Goal: Task Accomplishment & Management: Manage account settings

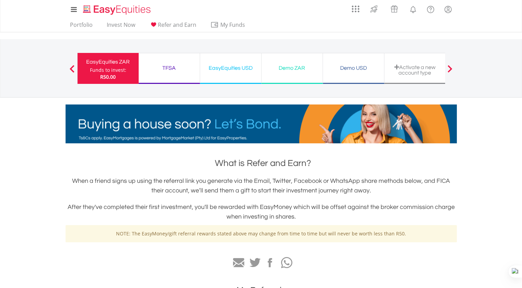
click at [293, 68] on div "Demo ZAR" at bounding box center [292, 68] width 53 height 10
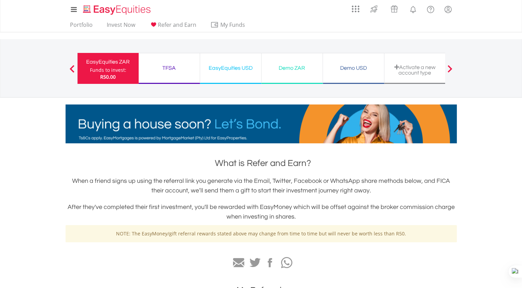
click at [344, 69] on div "Demo USD" at bounding box center [353, 68] width 53 height 10
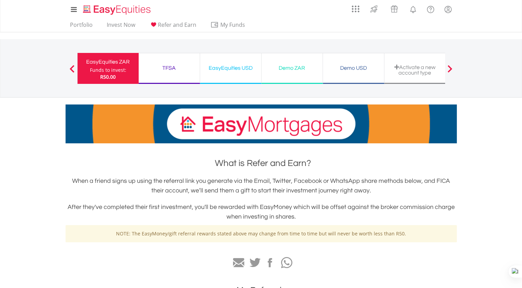
click at [344, 69] on div "Demo USD" at bounding box center [353, 68] width 53 height 10
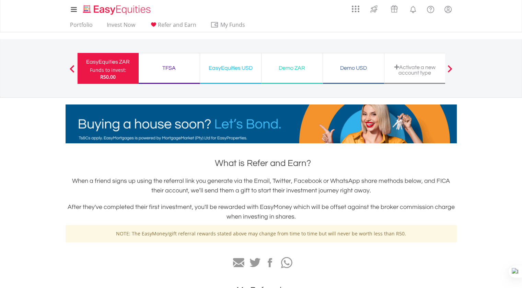
click at [115, 69] on div "Funds to invest:" at bounding box center [108, 70] width 36 height 7
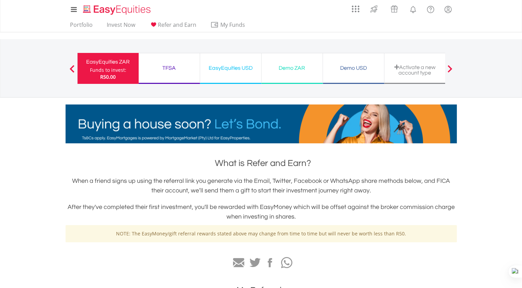
click at [192, 66] on div "TFSA" at bounding box center [169, 68] width 53 height 10
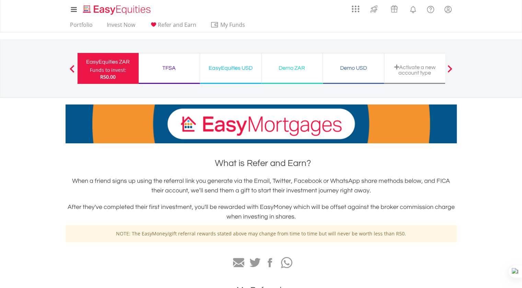
click at [192, 66] on div "TFSA" at bounding box center [169, 68] width 53 height 10
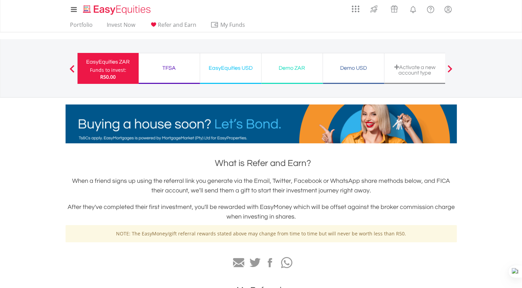
click at [451, 66] on span at bounding box center [450, 69] width 5 height 8
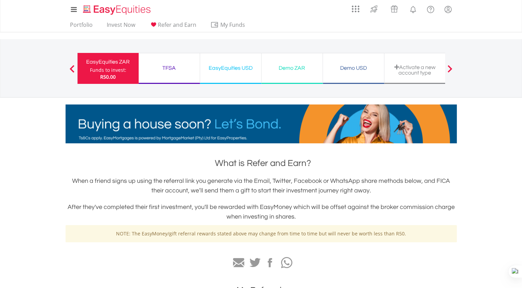
click at [418, 67] on div "Activate a new account type" at bounding box center [415, 69] width 53 height 11
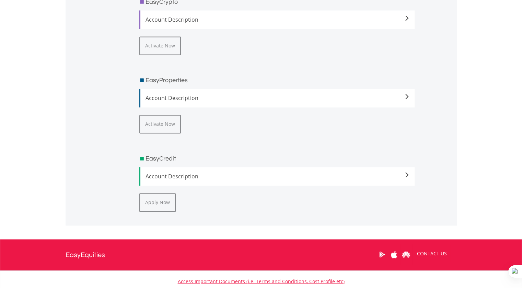
scroll to position [1079, 0]
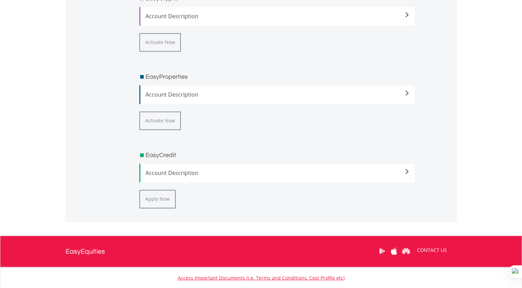
click at [405, 18] on span at bounding box center [406, 14] width 5 height 5
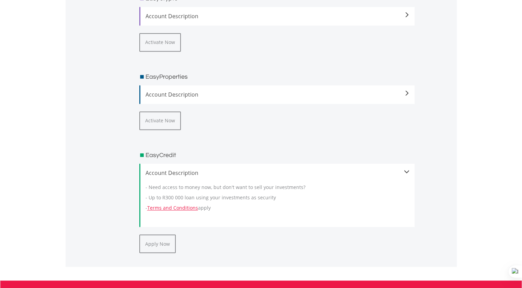
click at [407, 18] on span at bounding box center [406, 14] width 5 height 5
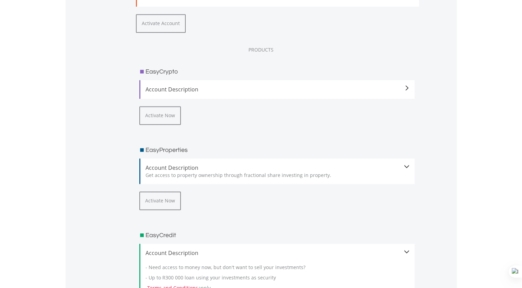
scroll to position [1005, 0]
click at [407, 88] on span at bounding box center [406, 89] width 5 height 5
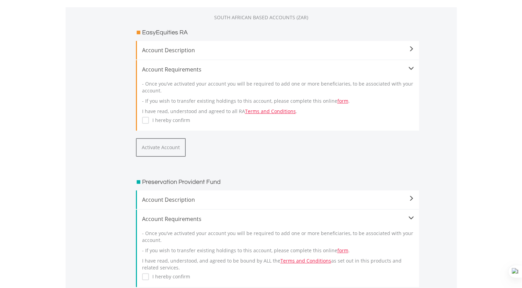
scroll to position [0, 0]
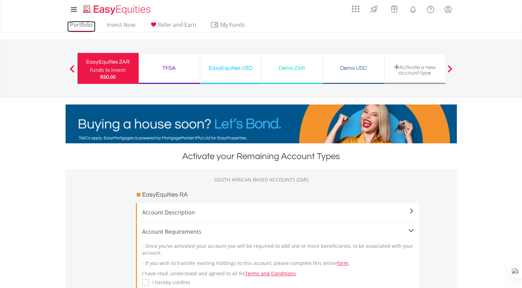
click at [77, 24] on link "Portfolio" at bounding box center [81, 26] width 28 height 11
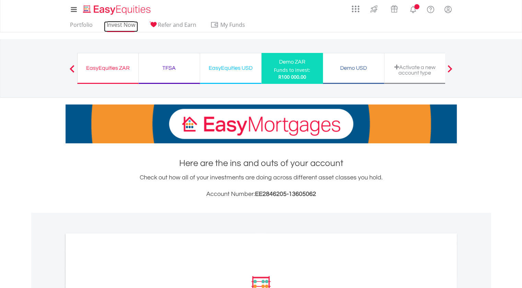
click at [110, 25] on link "Invest Now" at bounding box center [121, 26] width 34 height 11
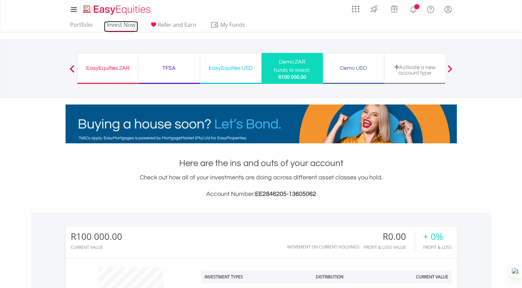
scroll to position [66, 130]
